Goal: Transaction & Acquisition: Obtain resource

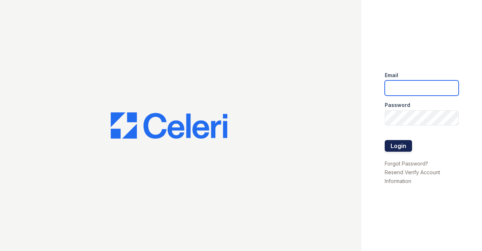
type input "ashleighslanepm@gmail.com"
click at [399, 145] on button "Login" at bounding box center [397, 146] width 27 height 12
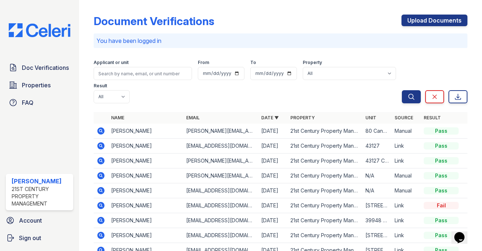
click at [100, 146] on icon at bounding box center [100, 146] width 2 height 2
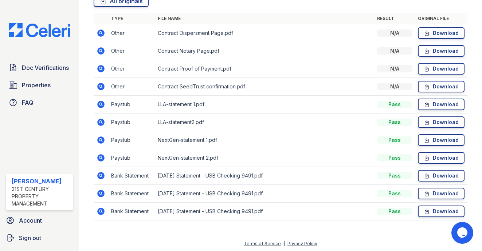
scroll to position [297, 0]
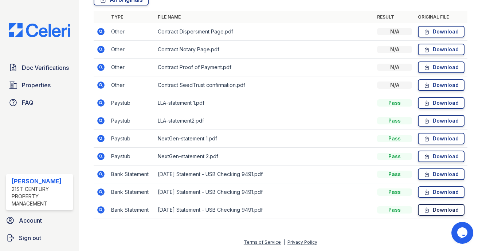
click at [435, 209] on link "Download" at bounding box center [441, 210] width 47 height 12
click at [449, 32] on link "Download" at bounding box center [441, 32] width 47 height 12
click at [435, 158] on link "Download" at bounding box center [441, 157] width 47 height 12
click at [429, 121] on link "Download" at bounding box center [441, 121] width 47 height 12
click at [46, 71] on span "Doc Verifications" at bounding box center [45, 67] width 47 height 9
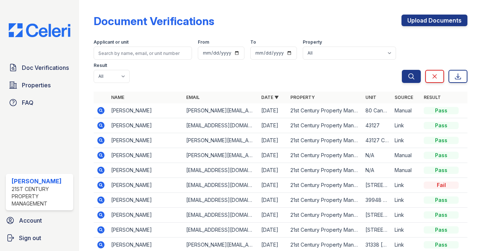
click at [98, 140] on icon at bounding box center [100, 140] width 7 height 7
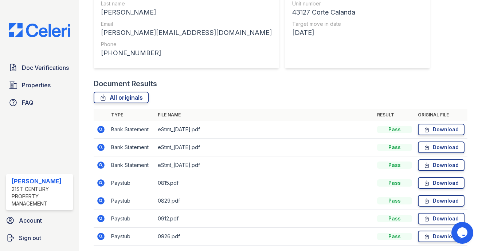
scroll to position [226, 0]
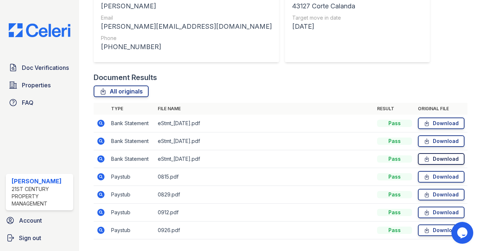
click at [439, 153] on link "Download" at bounding box center [441, 159] width 47 height 12
click at [437, 225] on link "Download" at bounding box center [441, 231] width 47 height 12
